Goal: Communication & Community: Answer question/provide support

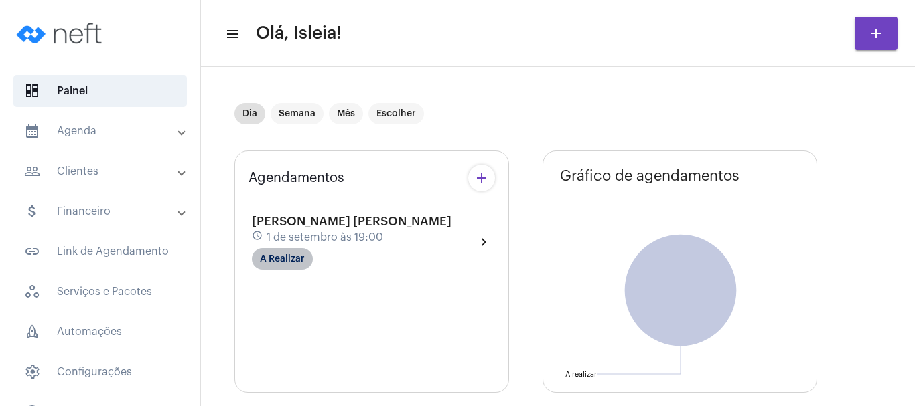
click at [295, 256] on mat-chip "A Realizar" at bounding box center [282, 258] width 61 height 21
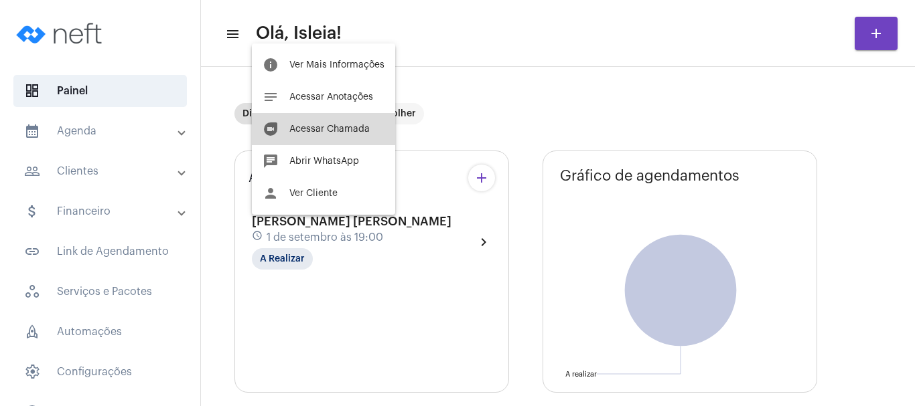
click at [329, 125] on span "Acessar Chamada" at bounding box center [329, 129] width 80 height 9
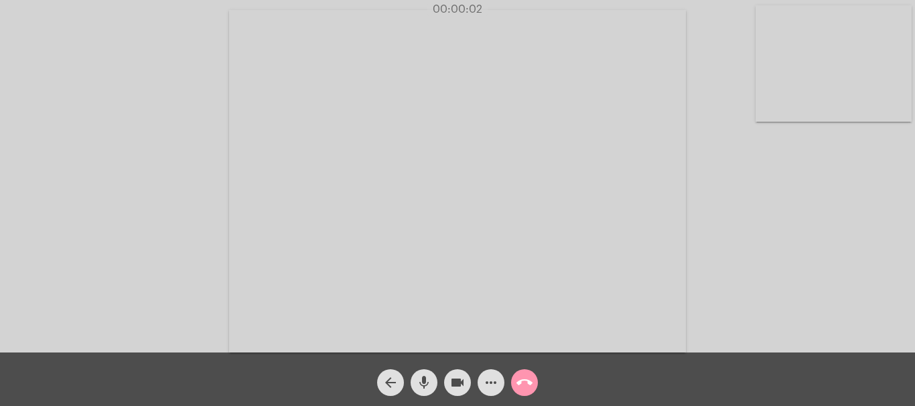
click at [601, 219] on video at bounding box center [457, 181] width 457 height 343
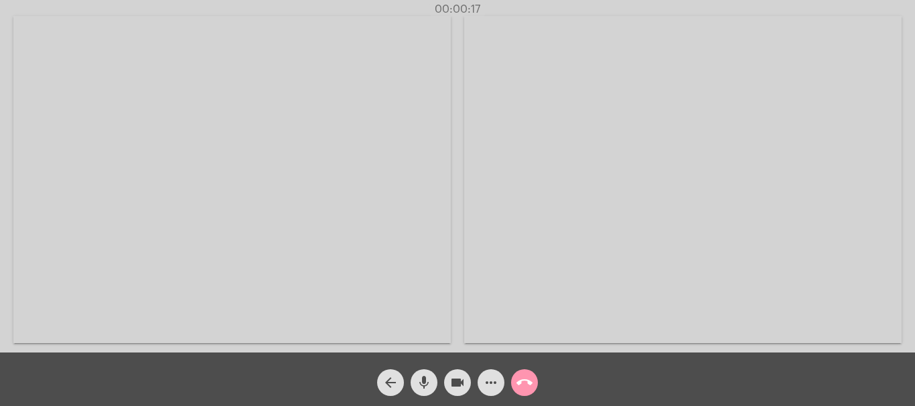
click at [802, 230] on video at bounding box center [682, 179] width 437 height 327
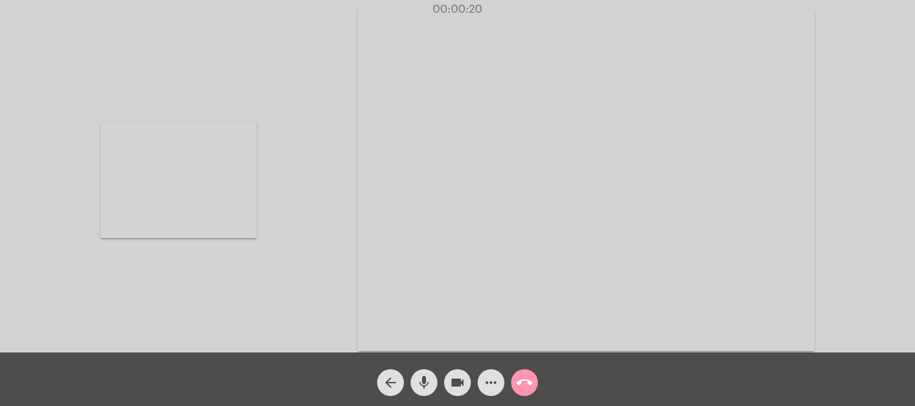
click at [188, 183] on video at bounding box center [178, 180] width 156 height 116
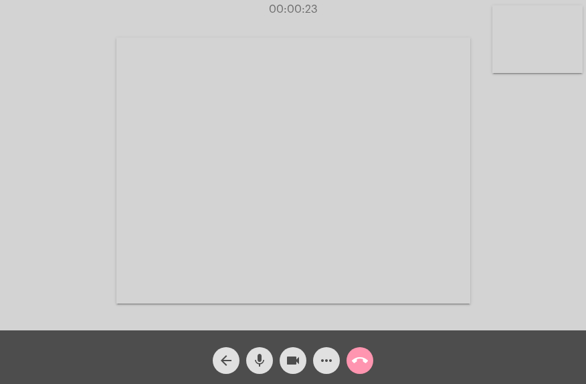
click at [373, 141] on video at bounding box center [293, 170] width 354 height 266
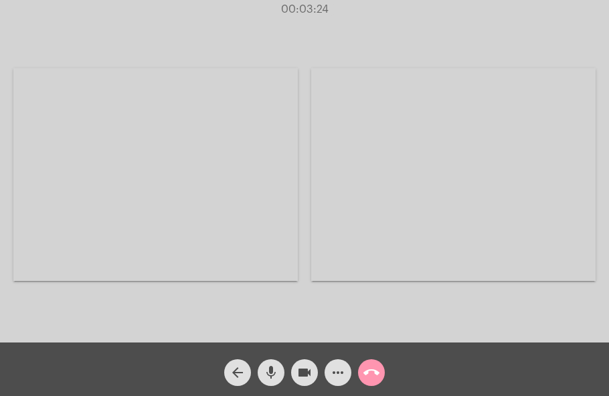
click at [160, 166] on video at bounding box center [155, 174] width 285 height 213
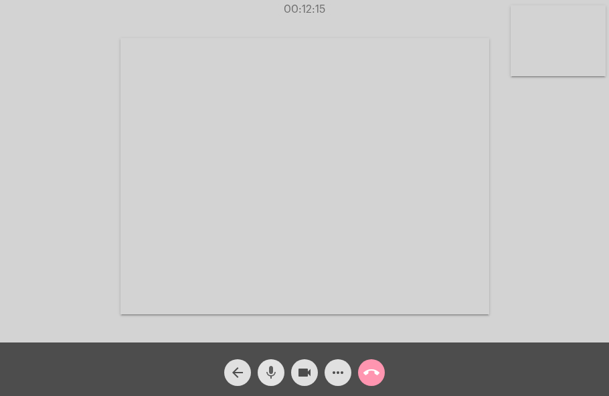
click at [279, 376] on mat-icon "mic" at bounding box center [271, 373] width 16 height 16
click at [279, 376] on mat-icon "mic_off" at bounding box center [271, 373] width 16 height 16
click at [171, 335] on div at bounding box center [305, 176] width 369 height 339
click at [86, 174] on div "Acessando Câmera e Microfone..." at bounding box center [304, 174] width 607 height 343
click at [76, 190] on div "Acessando Câmera e Microfone..." at bounding box center [304, 174] width 607 height 343
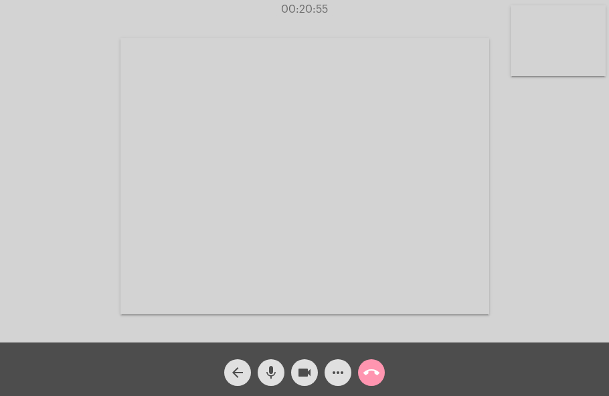
click at [45, 289] on div "Acessando Câmera e Microfone..." at bounding box center [304, 174] width 607 height 343
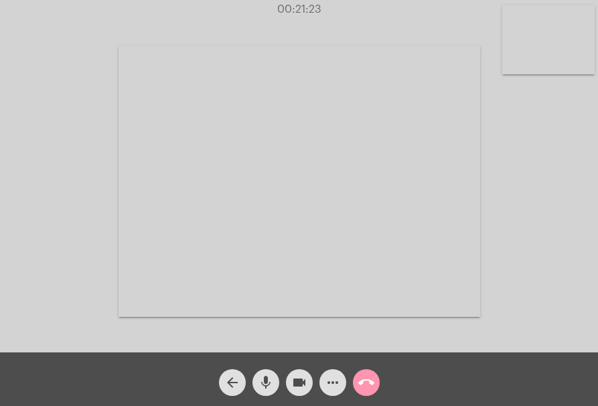
click at [60, 142] on div "Acessando Câmera e Microfone..." at bounding box center [298, 179] width 595 height 352
click at [266, 373] on span "mic" at bounding box center [266, 382] width 16 height 27
click at [258, 384] on mat-icon "mic_off" at bounding box center [266, 382] width 16 height 16
click at [313, 302] on video at bounding box center [300, 181] width 362 height 271
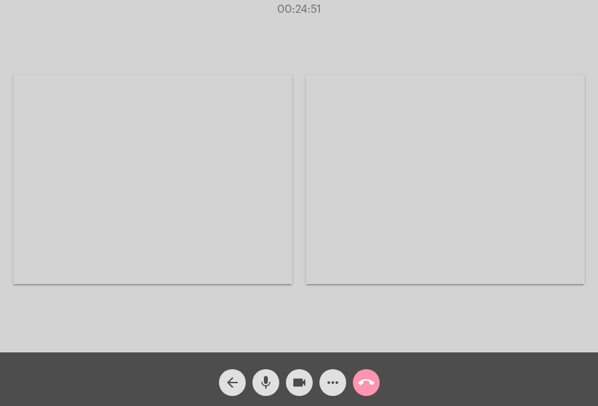
click at [174, 272] on video at bounding box center [152, 179] width 279 height 209
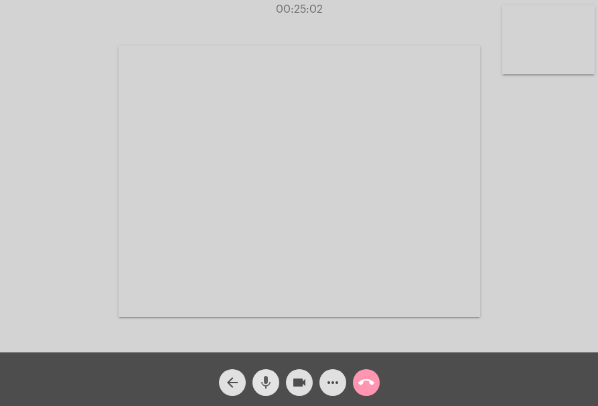
click at [261, 383] on mat-icon "mic" at bounding box center [266, 382] width 16 height 16
click at [261, 383] on mat-icon "mic_off" at bounding box center [266, 382] width 16 height 16
click at [261, 383] on mat-icon "mic" at bounding box center [266, 382] width 16 height 16
click at [261, 383] on mat-icon "mic_off" at bounding box center [266, 382] width 16 height 16
click at [261, 383] on mat-icon "mic" at bounding box center [266, 382] width 16 height 16
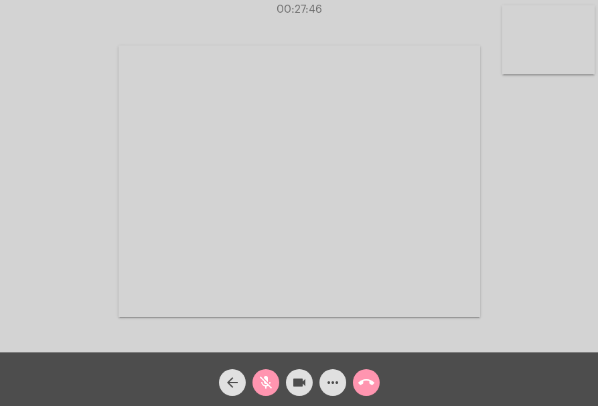
click at [261, 383] on mat-icon "mic_off" at bounding box center [266, 382] width 16 height 16
click at [264, 376] on mat-icon "mic" at bounding box center [266, 382] width 16 height 16
click at [264, 376] on mat-icon "mic_off" at bounding box center [266, 382] width 16 height 16
click at [263, 376] on mat-icon "mic" at bounding box center [266, 382] width 16 height 16
click at [263, 376] on mat-icon "mic_off" at bounding box center [266, 382] width 16 height 16
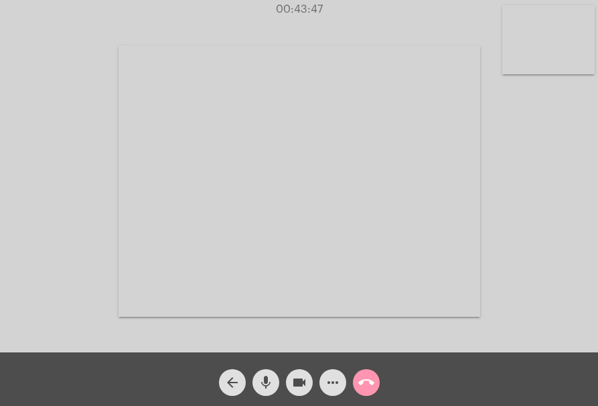
click at [455, 175] on video at bounding box center [300, 181] width 362 height 271
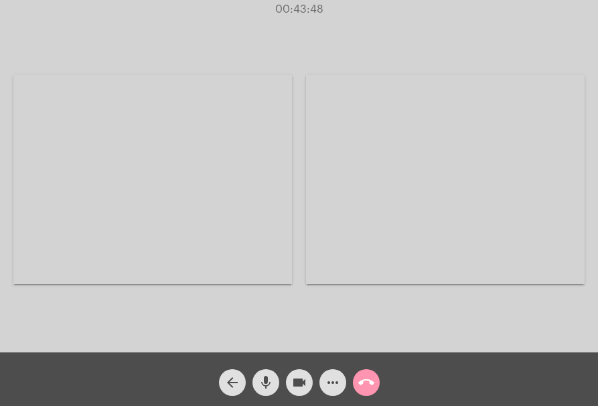
click at [267, 193] on video at bounding box center [152, 179] width 279 height 209
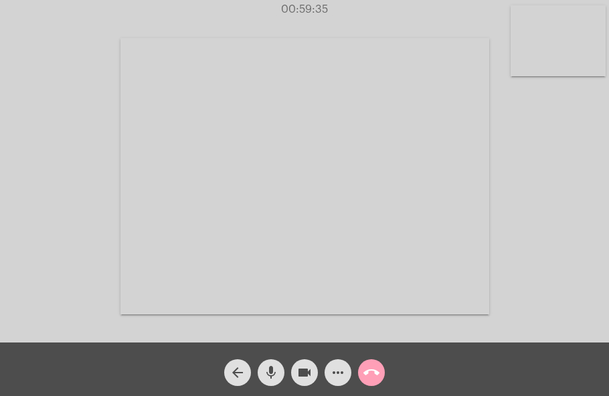
click at [378, 371] on mat-icon "call_end" at bounding box center [372, 373] width 16 height 16
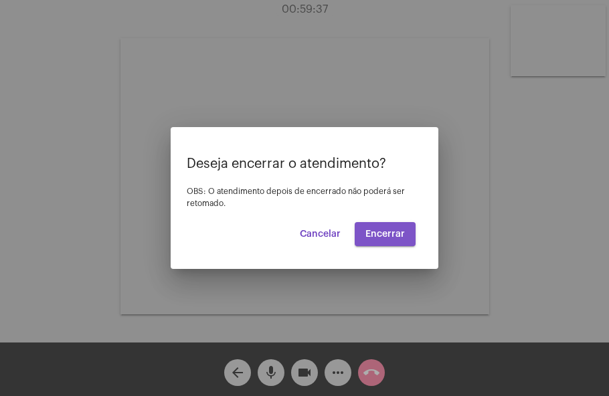
click at [386, 230] on span "Encerrar" at bounding box center [386, 234] width 40 height 9
